Goal: Check status: Check status

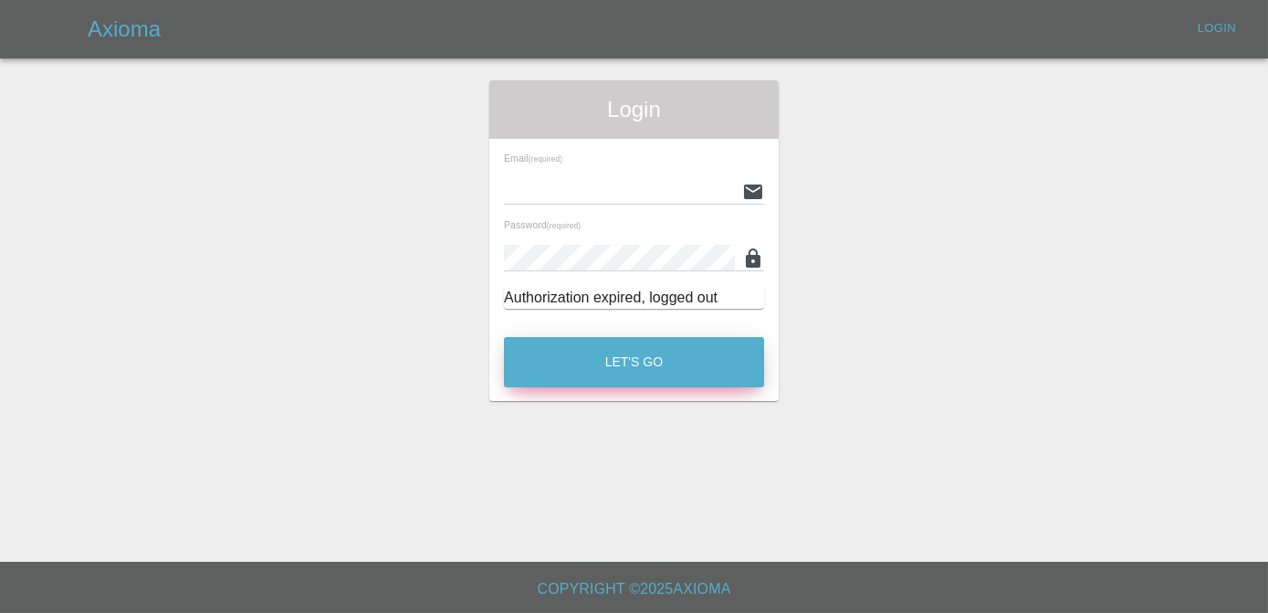
type input "[PERSON_NAME][EMAIL_ADDRESS][DOMAIN_NAME]"
click at [643, 376] on button "Let's Go" at bounding box center [634, 362] width 260 height 50
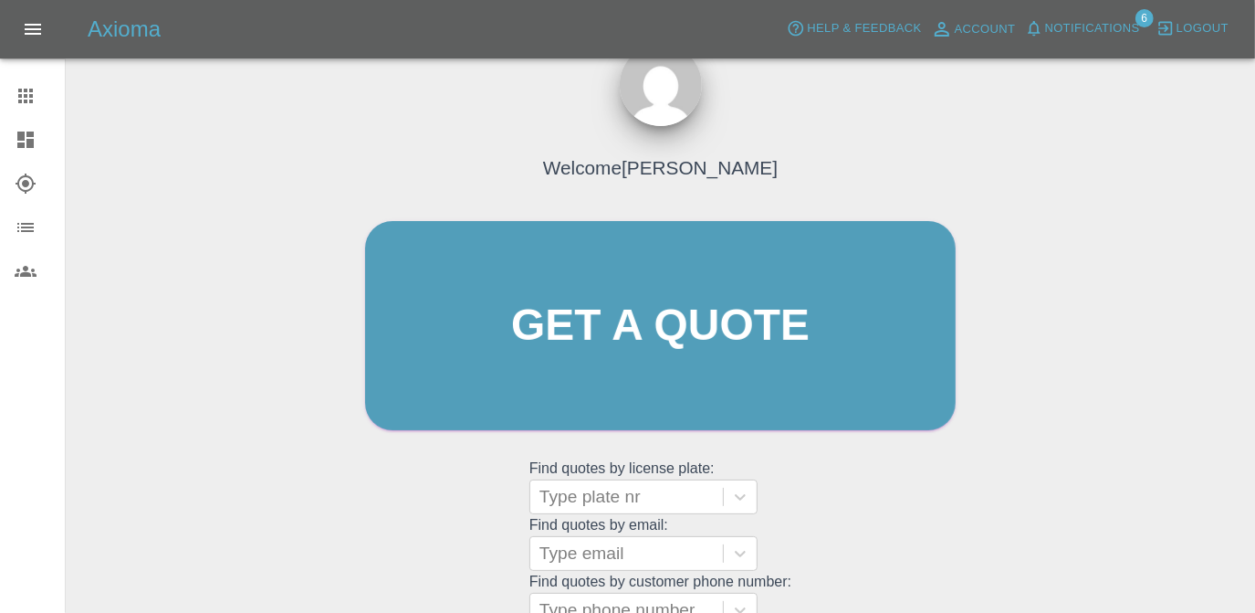
scroll to position [242, 0]
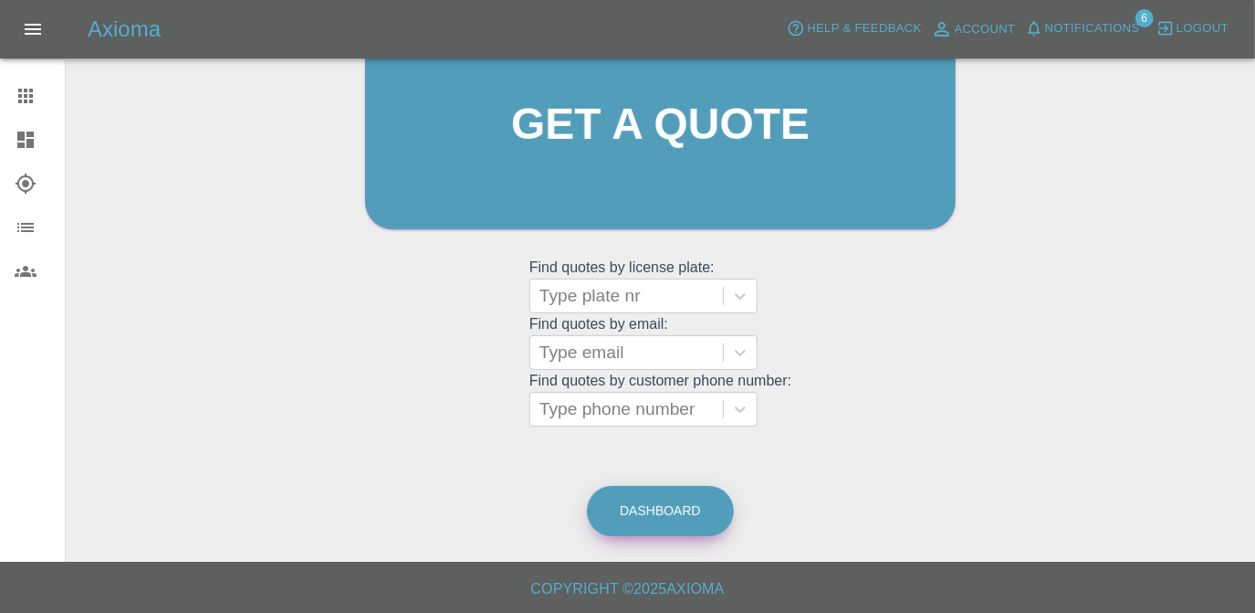
click at [680, 506] on link "Dashboard" at bounding box center [660, 511] width 147 height 50
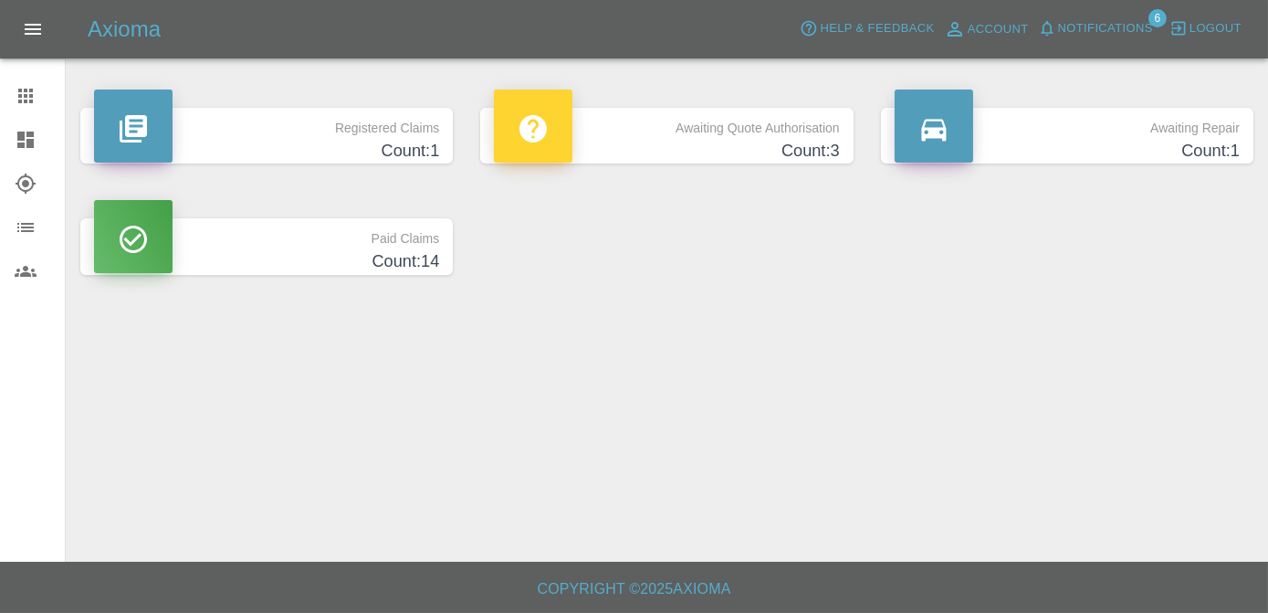
click at [320, 115] on p "Registered Claims" at bounding box center [266, 123] width 345 height 31
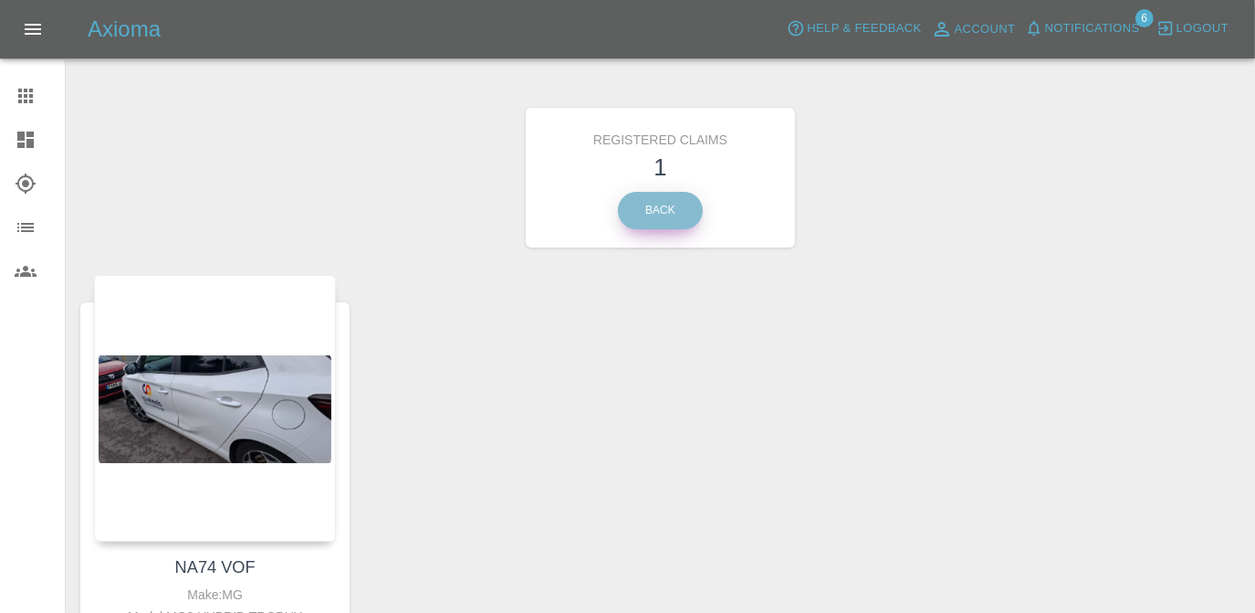
click at [681, 209] on link "Back" at bounding box center [660, 210] width 85 height 37
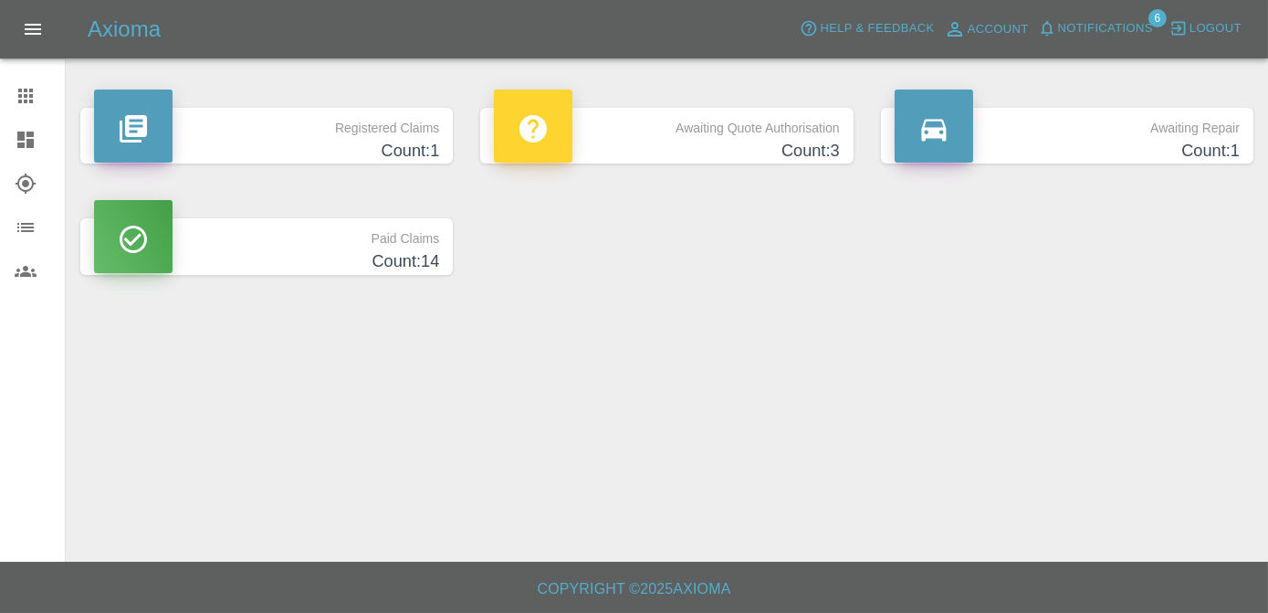
click at [1050, 131] on p "Awaiting Repair" at bounding box center [1067, 123] width 345 height 31
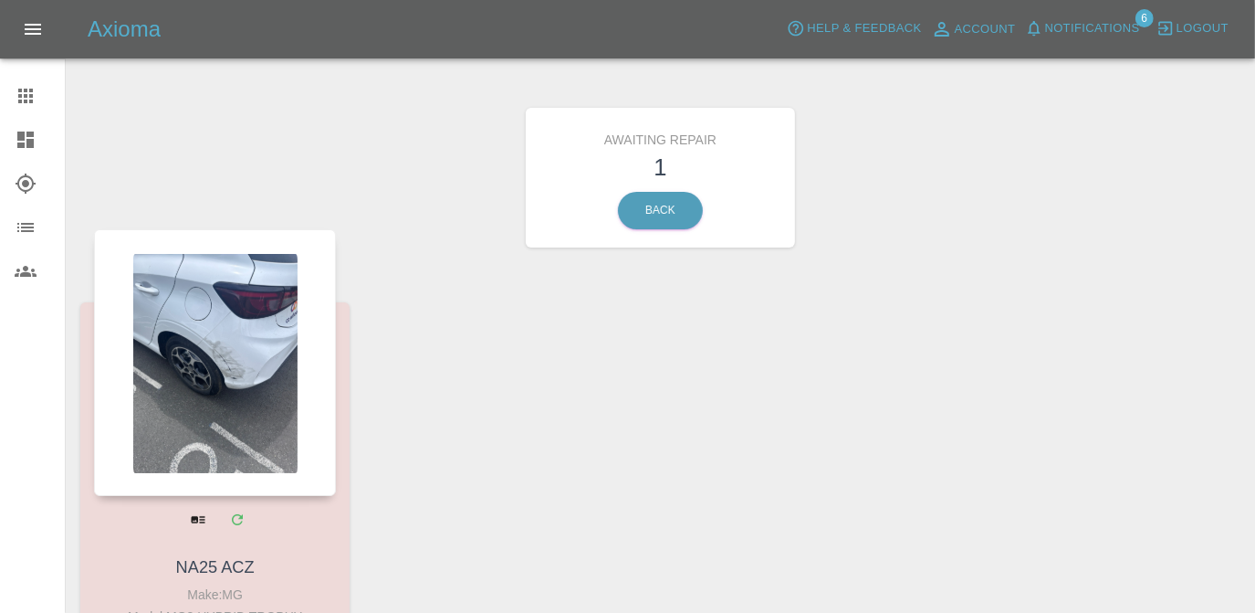
click at [234, 451] on div at bounding box center [215, 362] width 242 height 267
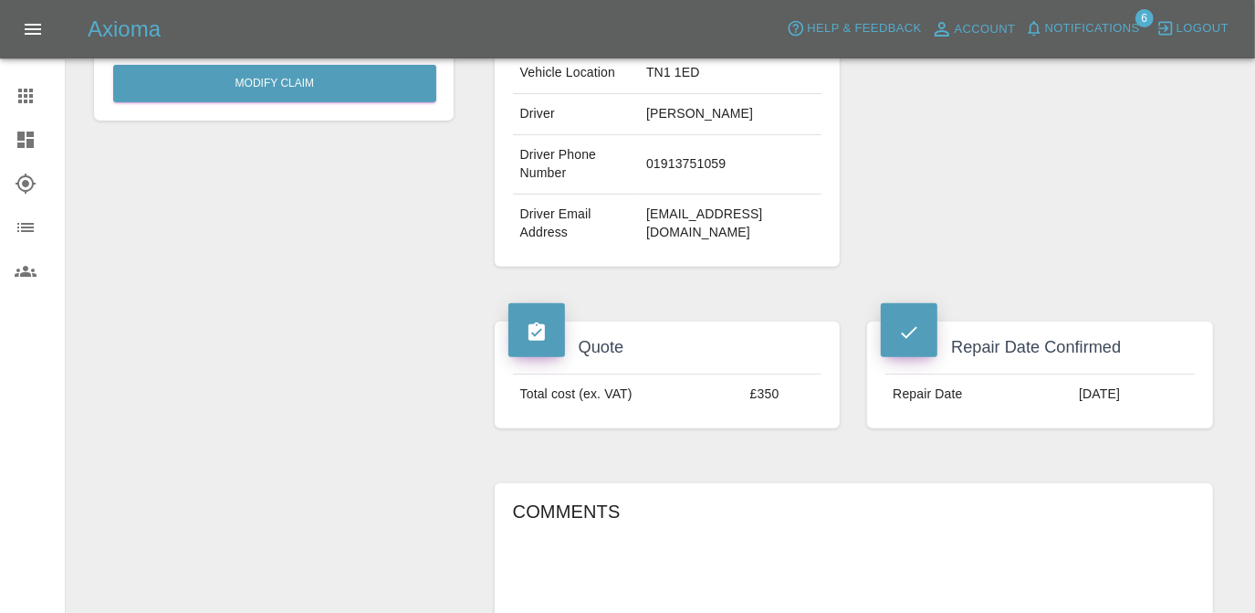
scroll to position [747, 0]
